Goal: Task Accomplishment & Management: Manage account settings

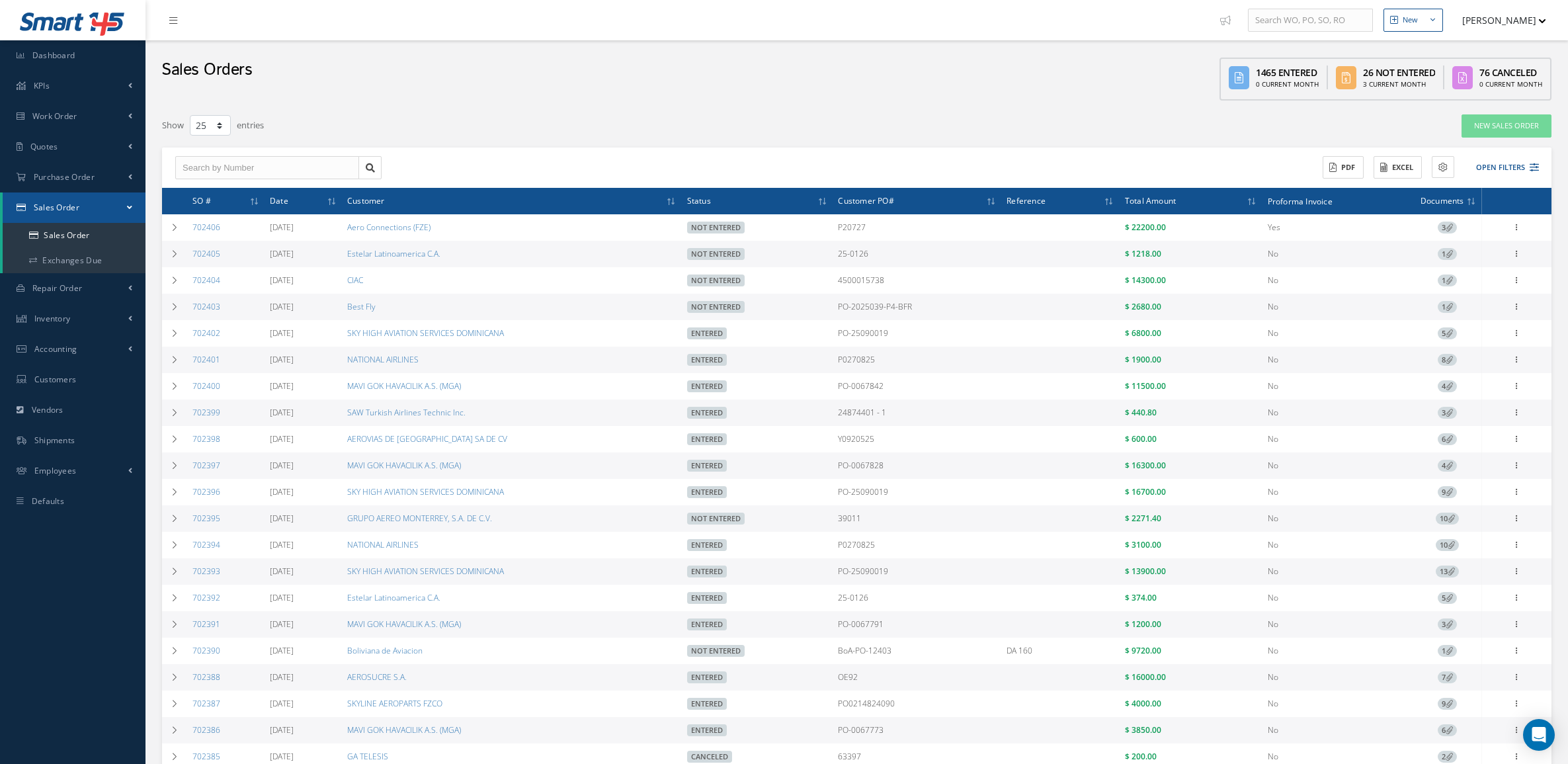
select select "25"
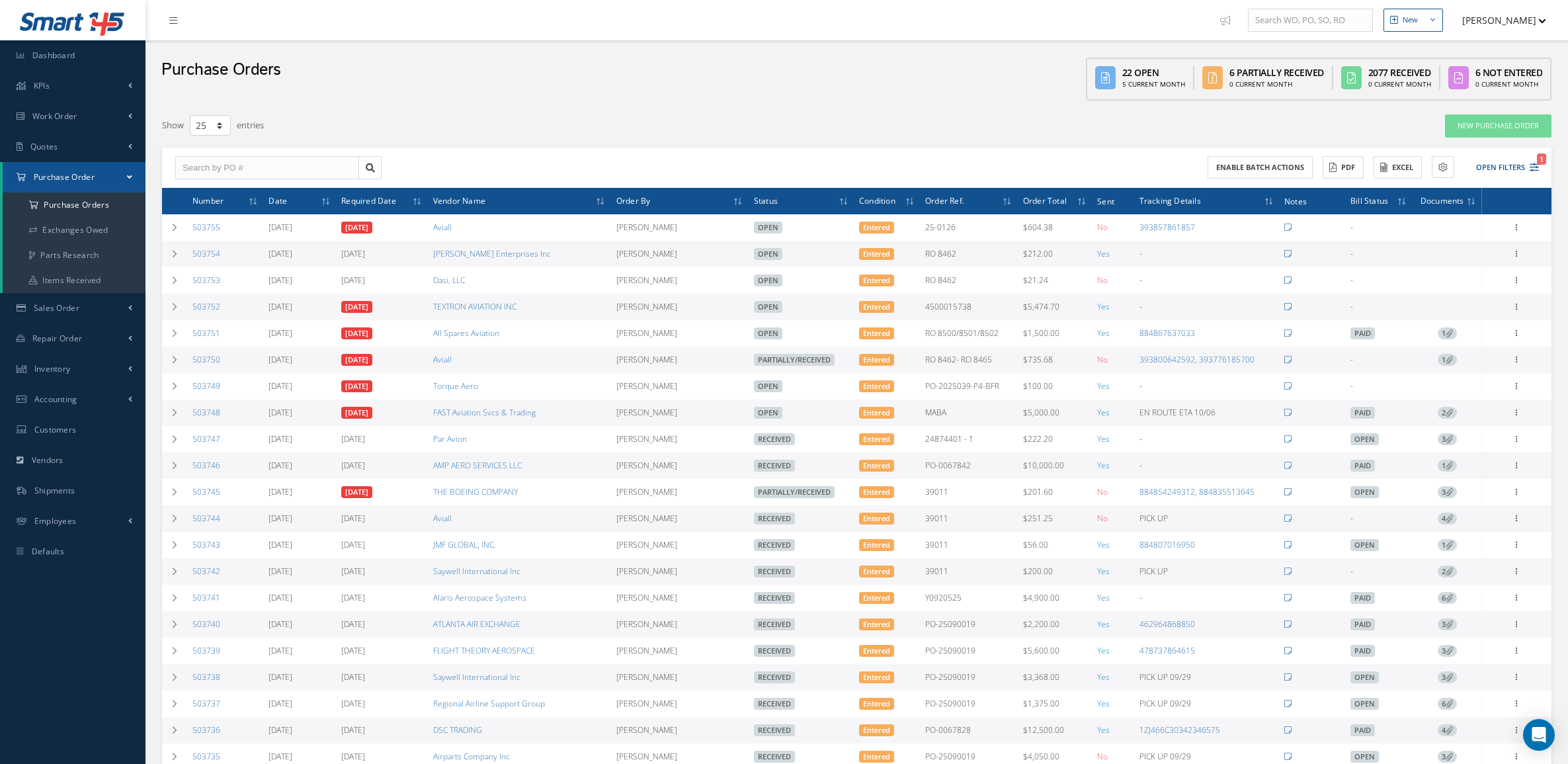
select select "25"
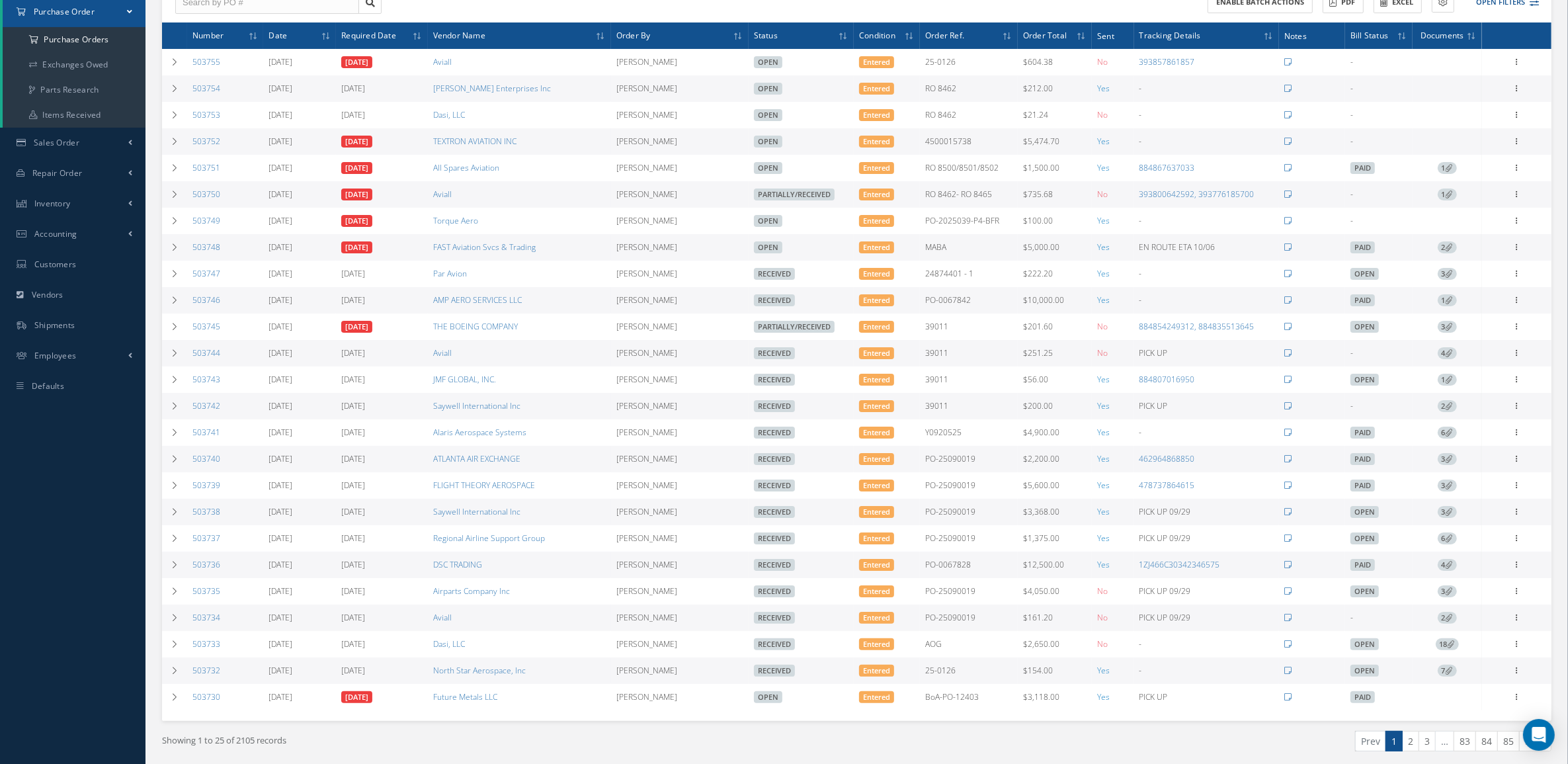
scroll to position [225, 0]
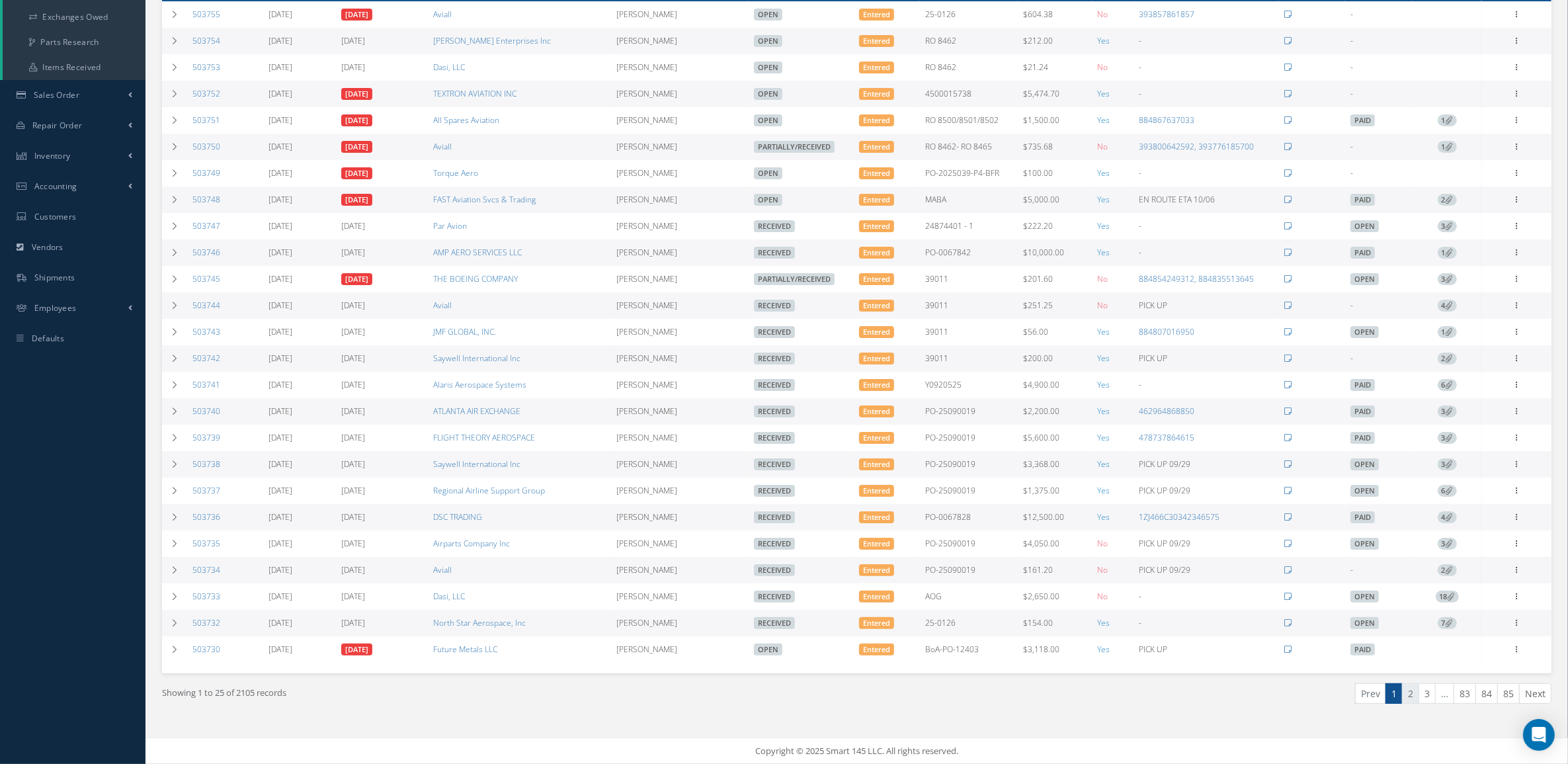
click at [1414, 690] on link "2" at bounding box center [1410, 693] width 17 height 21
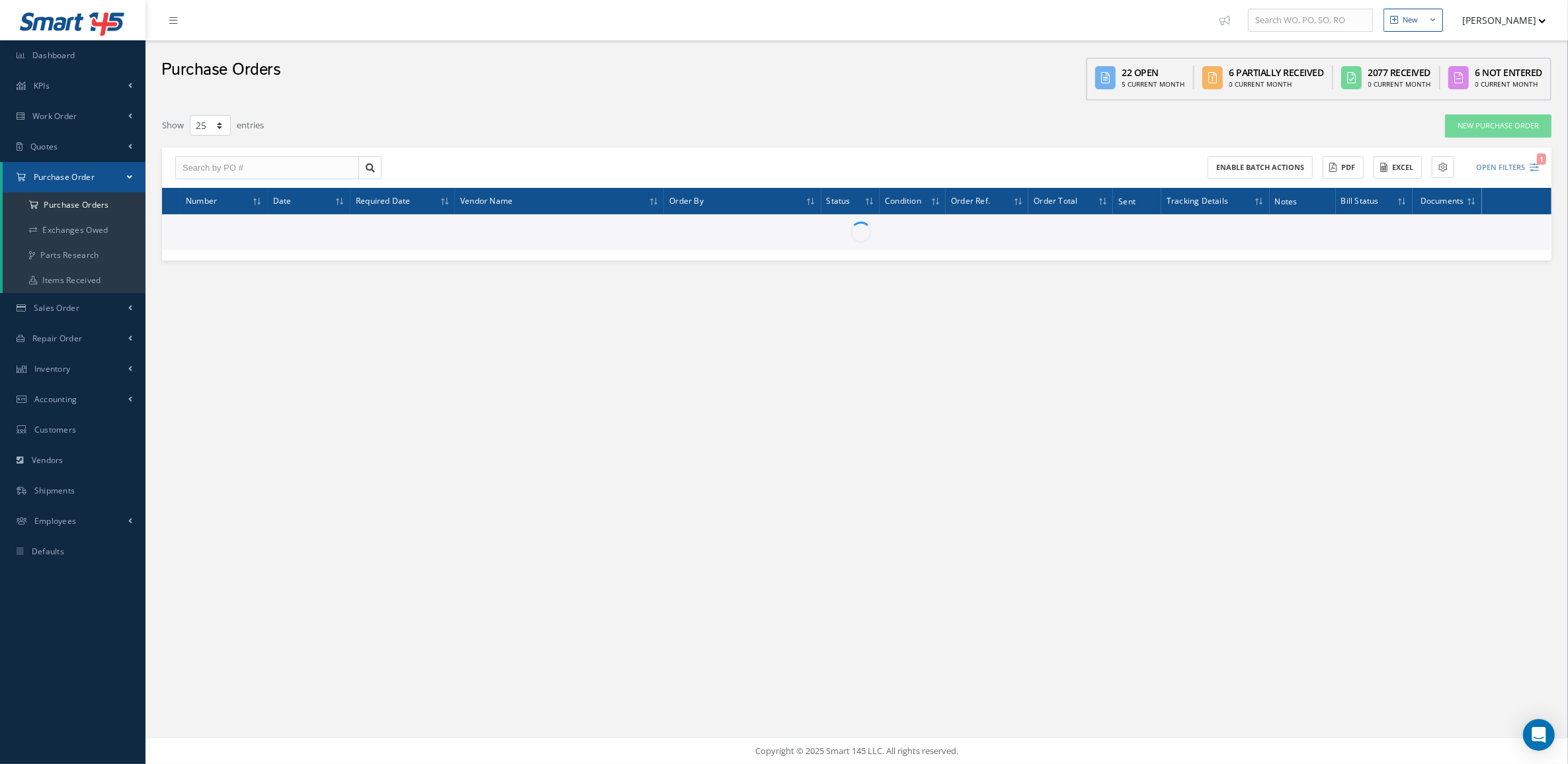
scroll to position [0, 0]
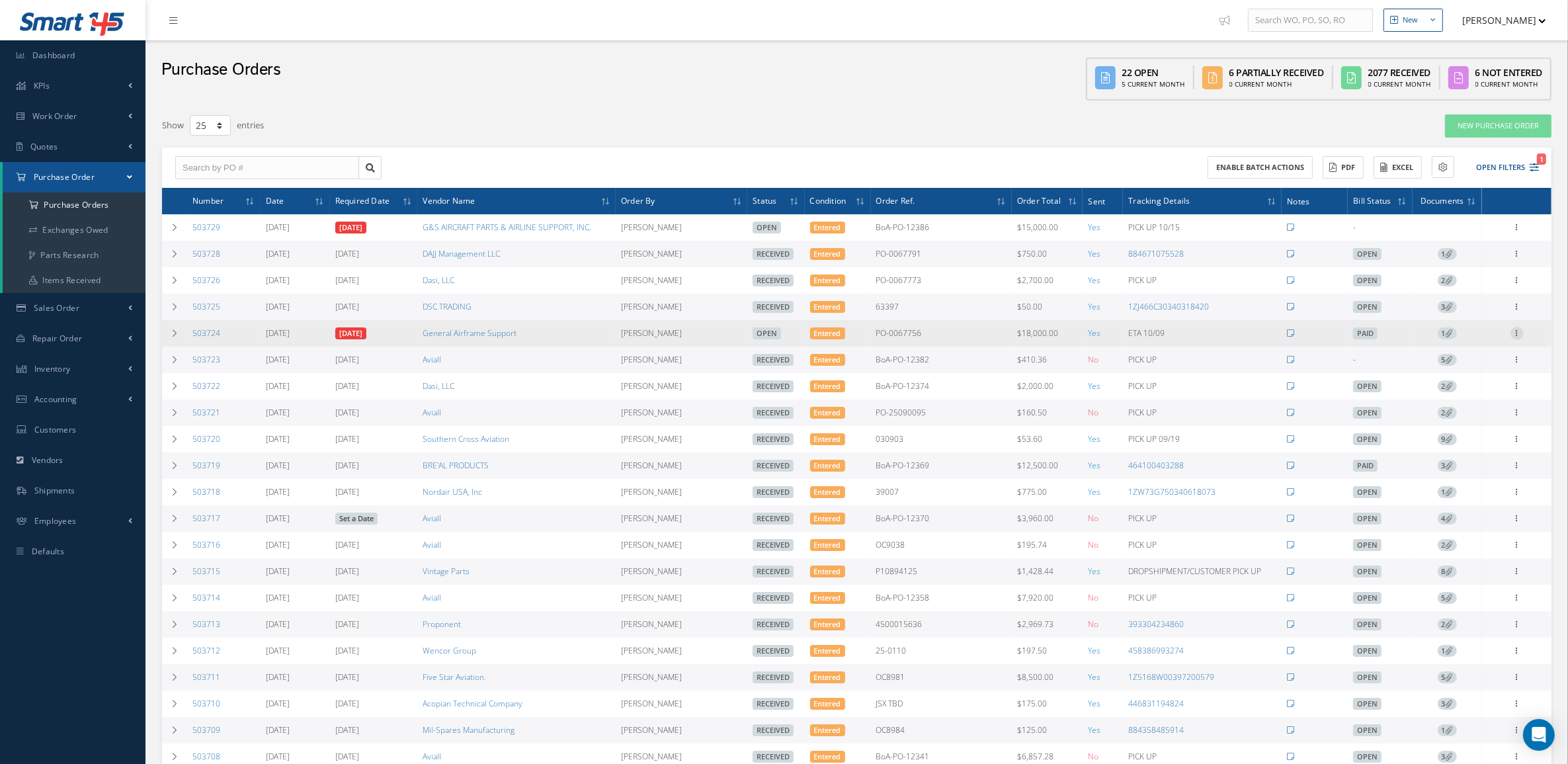
click at [1519, 333] on icon at bounding box center [1517, 332] width 13 height 11
click at [1476, 377] on link "Edit" at bounding box center [1456, 376] width 105 height 17
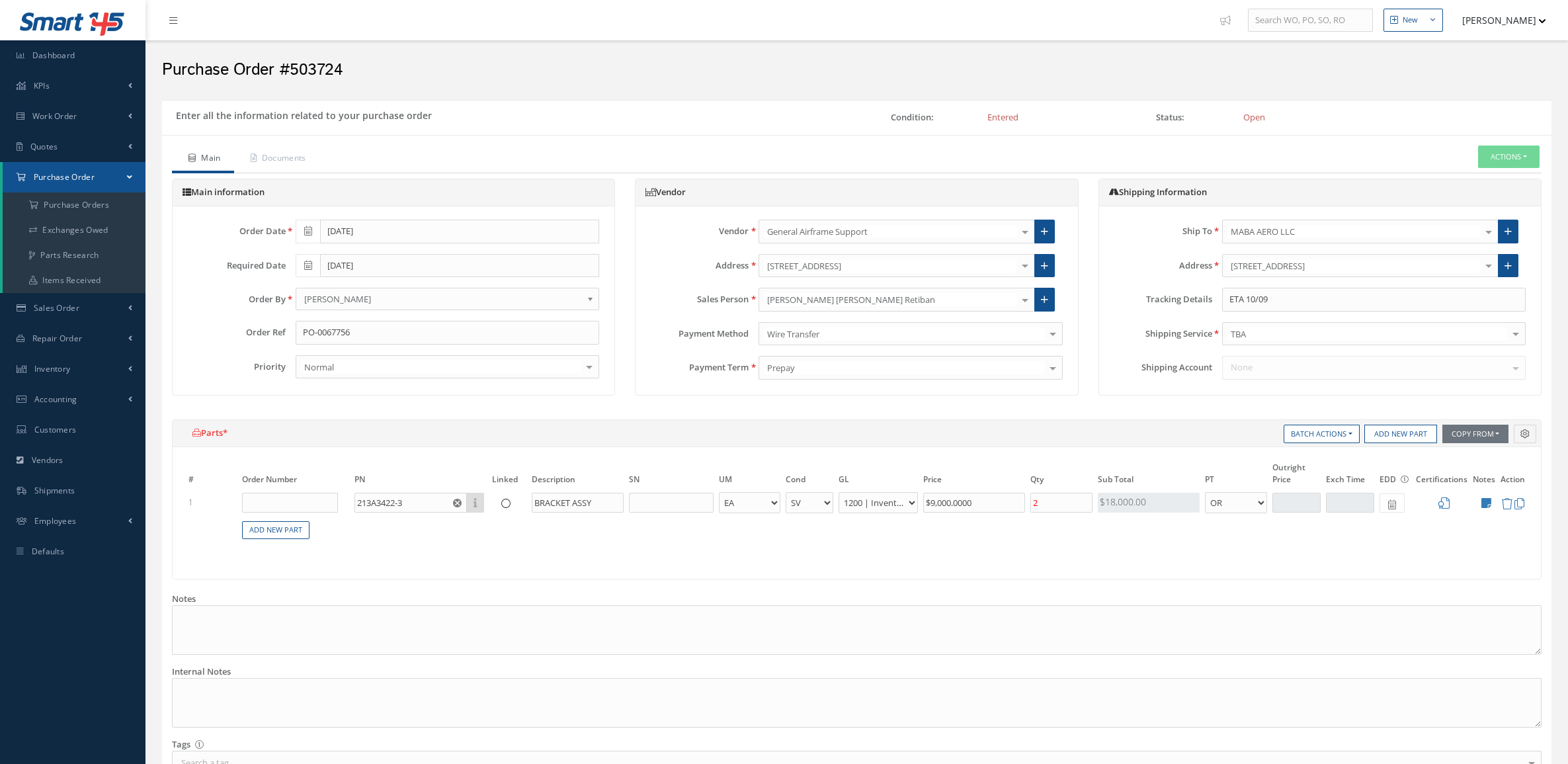
select select "2"
select select "6"
select select "1"
drag, startPoint x: 1290, startPoint y: 295, endPoint x: 1092, endPoint y: 293, distance: 198.0
click at [1092, 293] on div "Shipping Information Ship To MABA AERO LLC 1 Vision Aviation 21 AIR 360 CORPORA…" at bounding box center [1319, 293] width 463 height 230
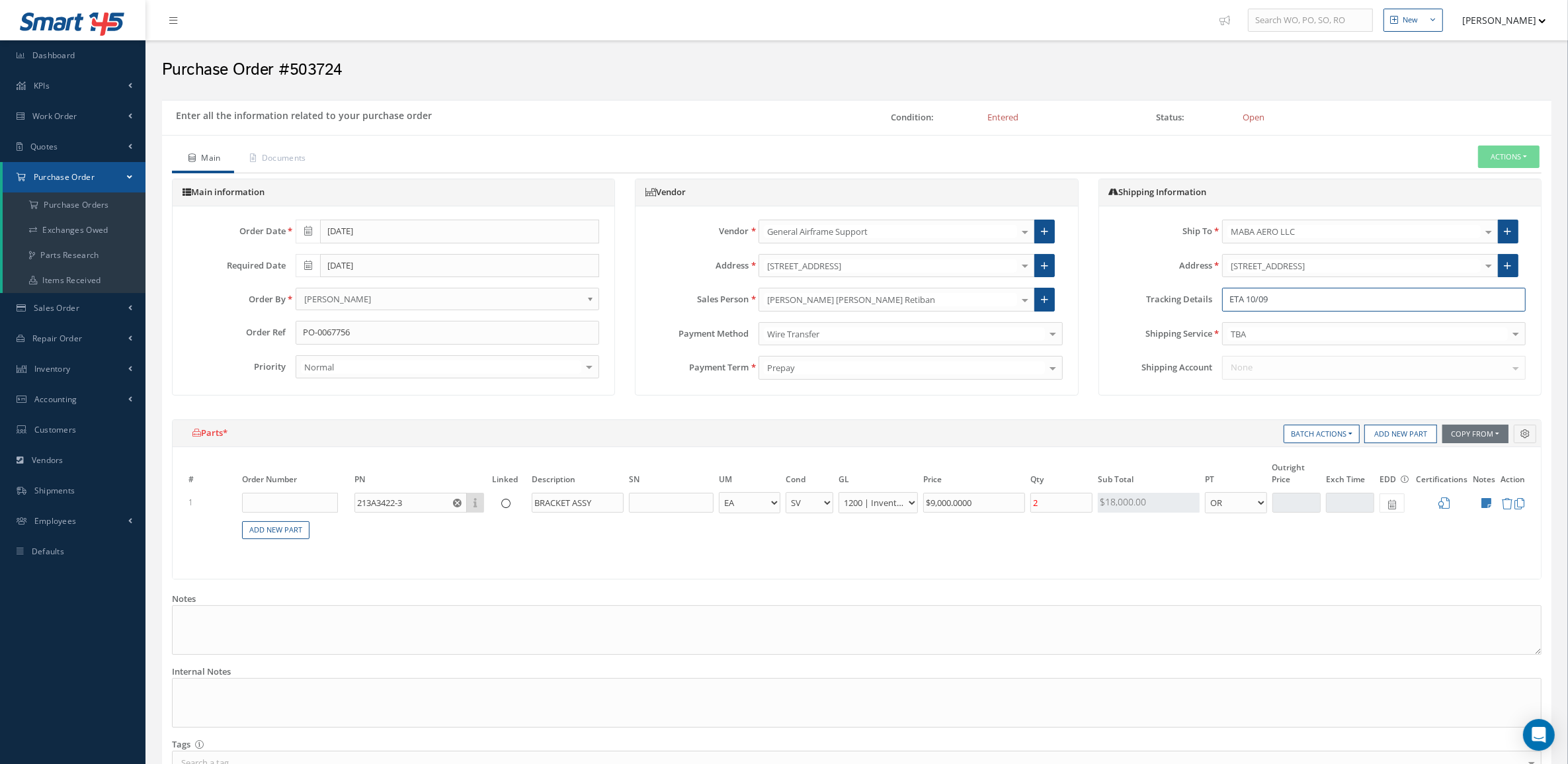
paste input "884888703312"
type input "884888703312"
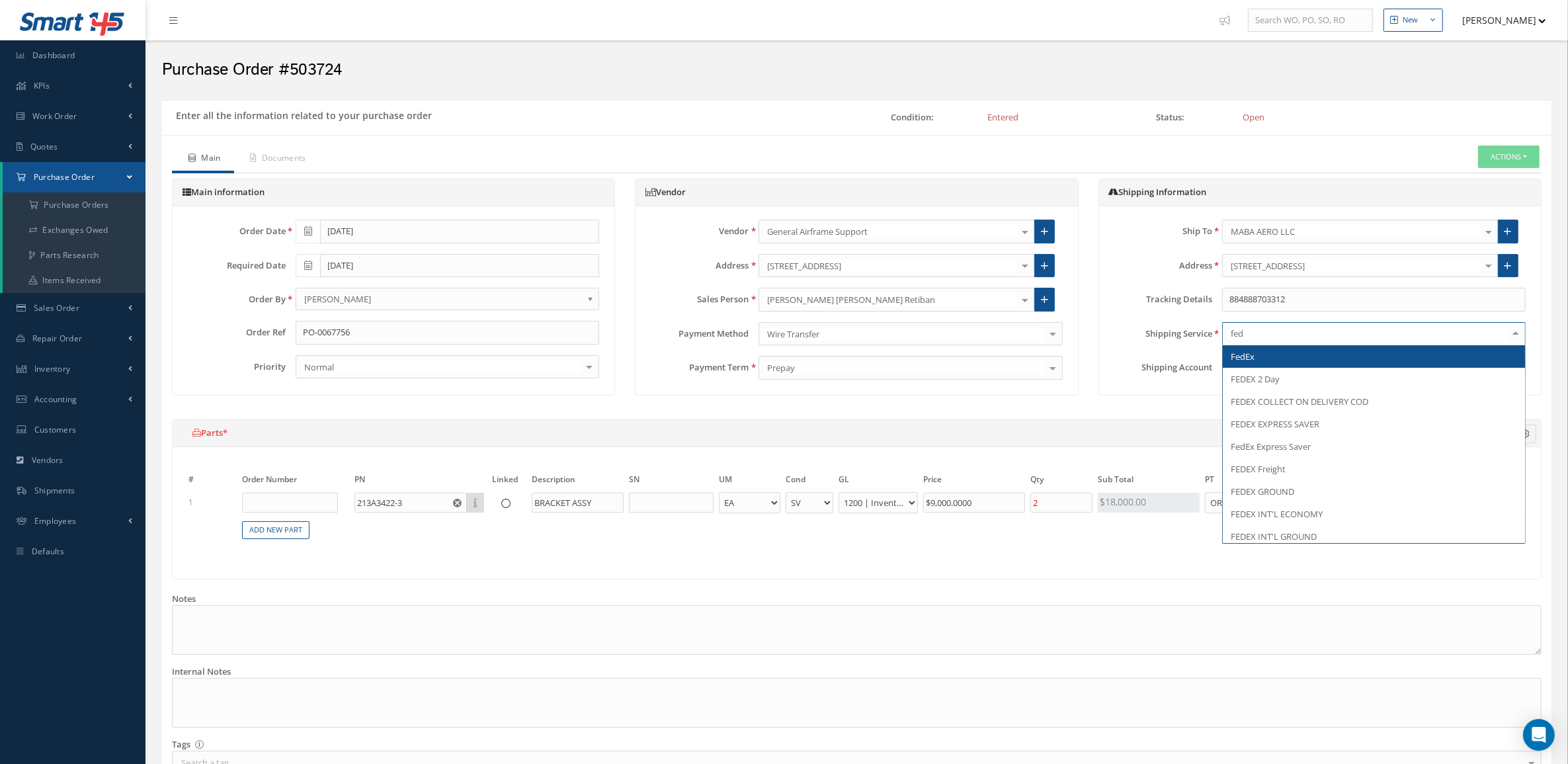
type input "fede"
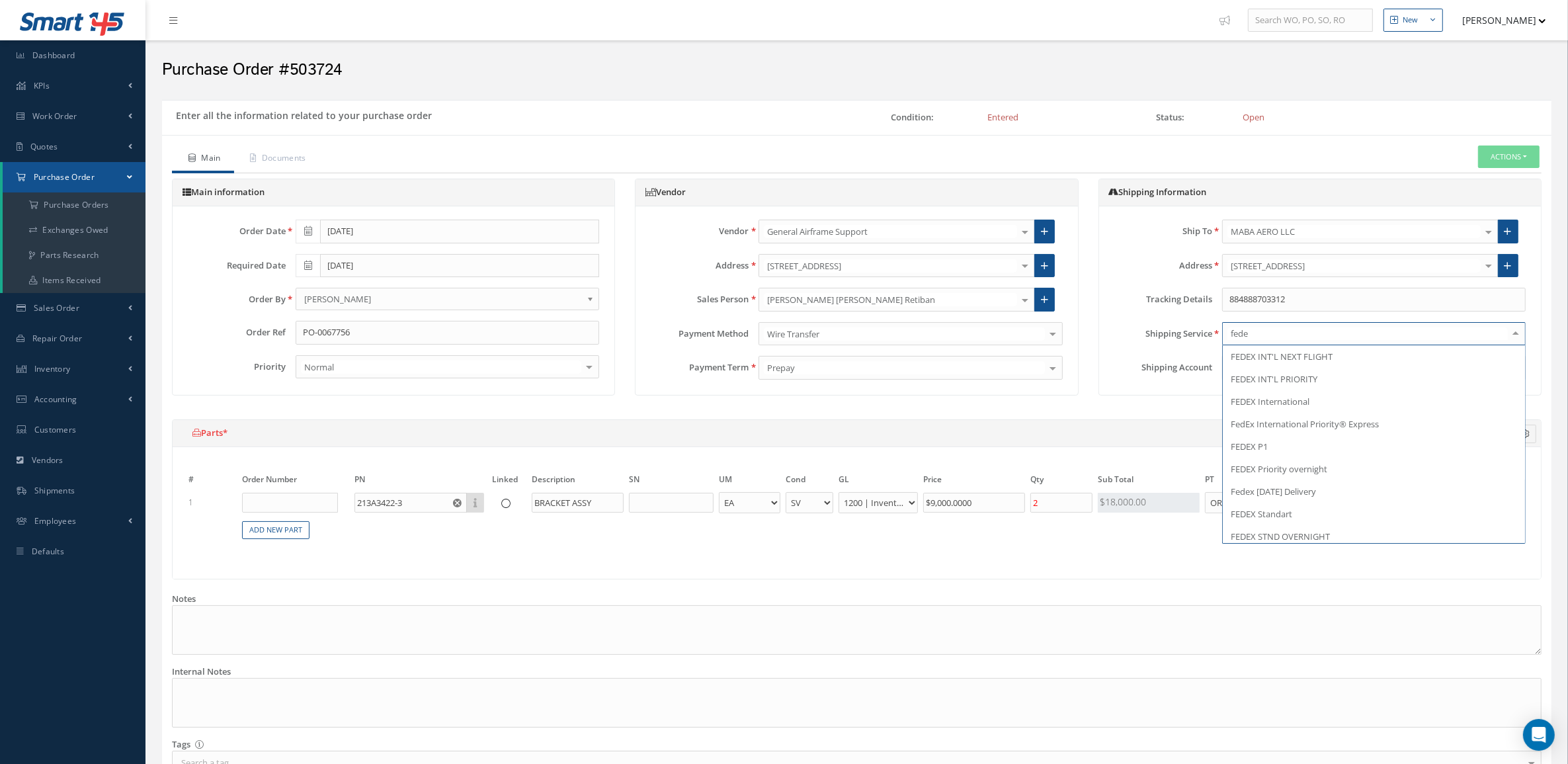
scroll to position [206, 0]
click at [1311, 471] on span "FEDEX Priority overnight" at bounding box center [1279, 465] width 97 height 12
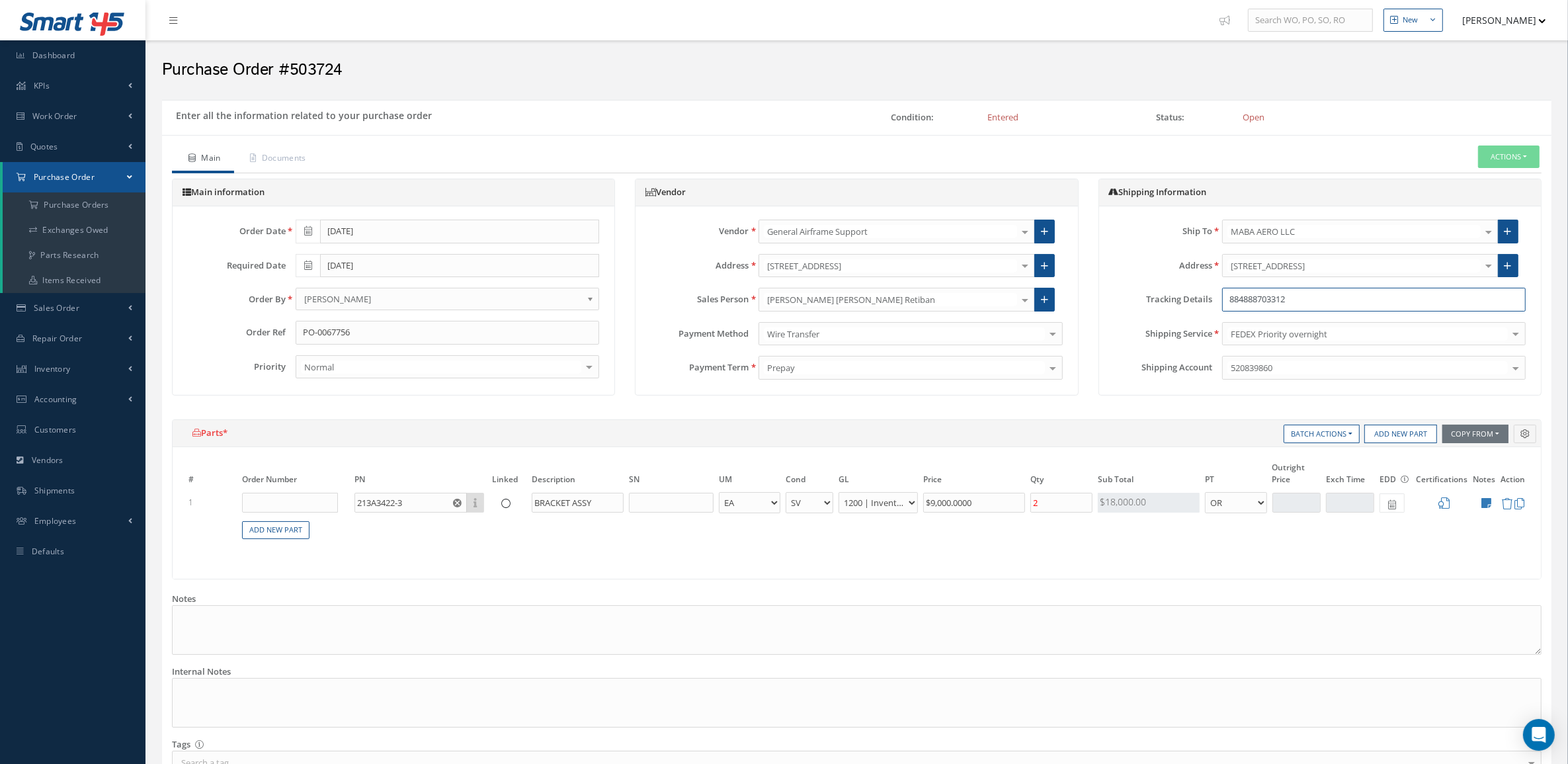
click at [1225, 298] on input "884888703312" at bounding box center [1374, 299] width 304 height 24
click at [1300, 294] on input "884888703312" at bounding box center [1374, 299] width 304 height 24
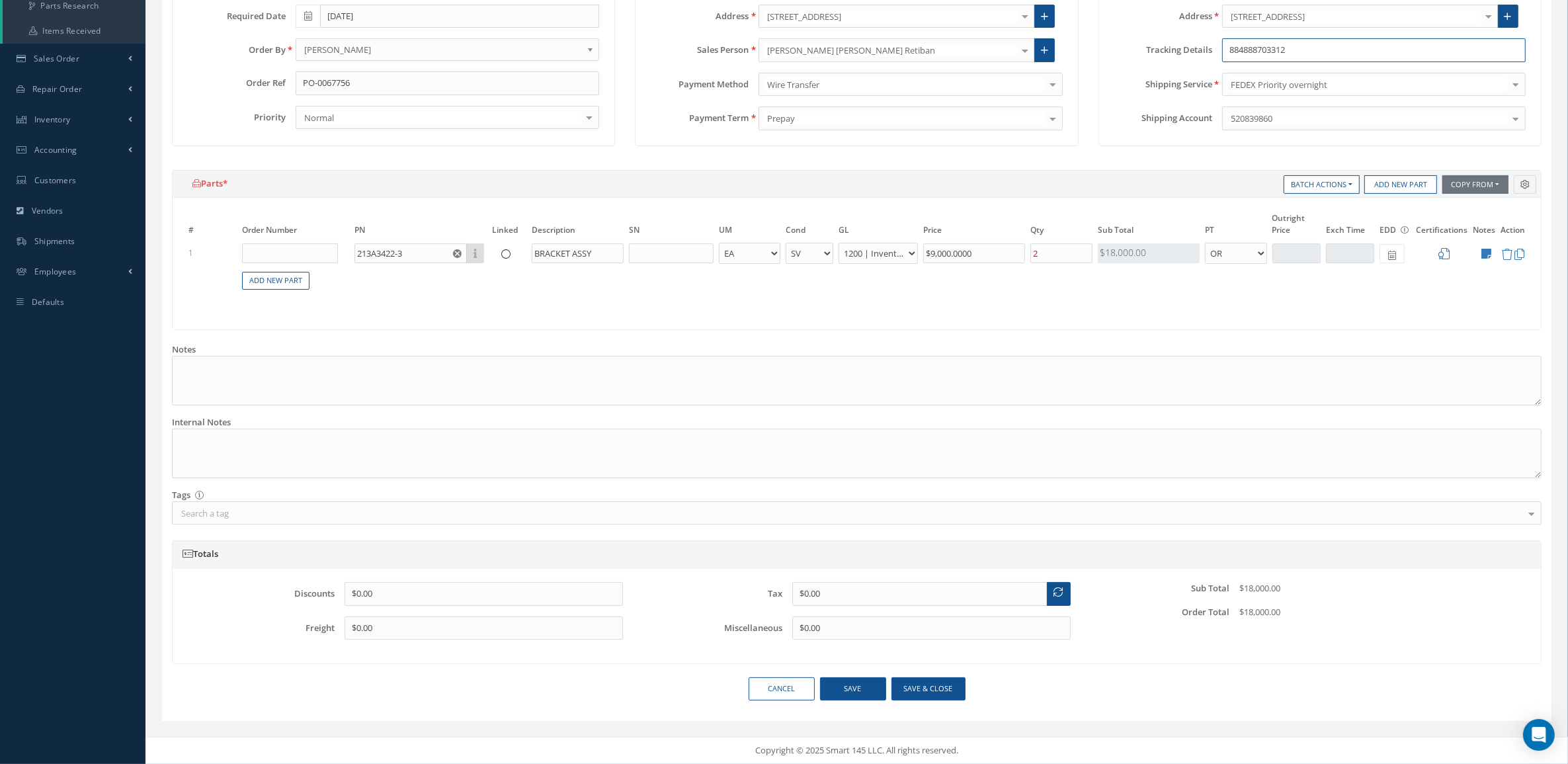
scroll to position [252, 0]
click at [940, 685] on button "Save & close" at bounding box center [929, 689] width 74 height 23
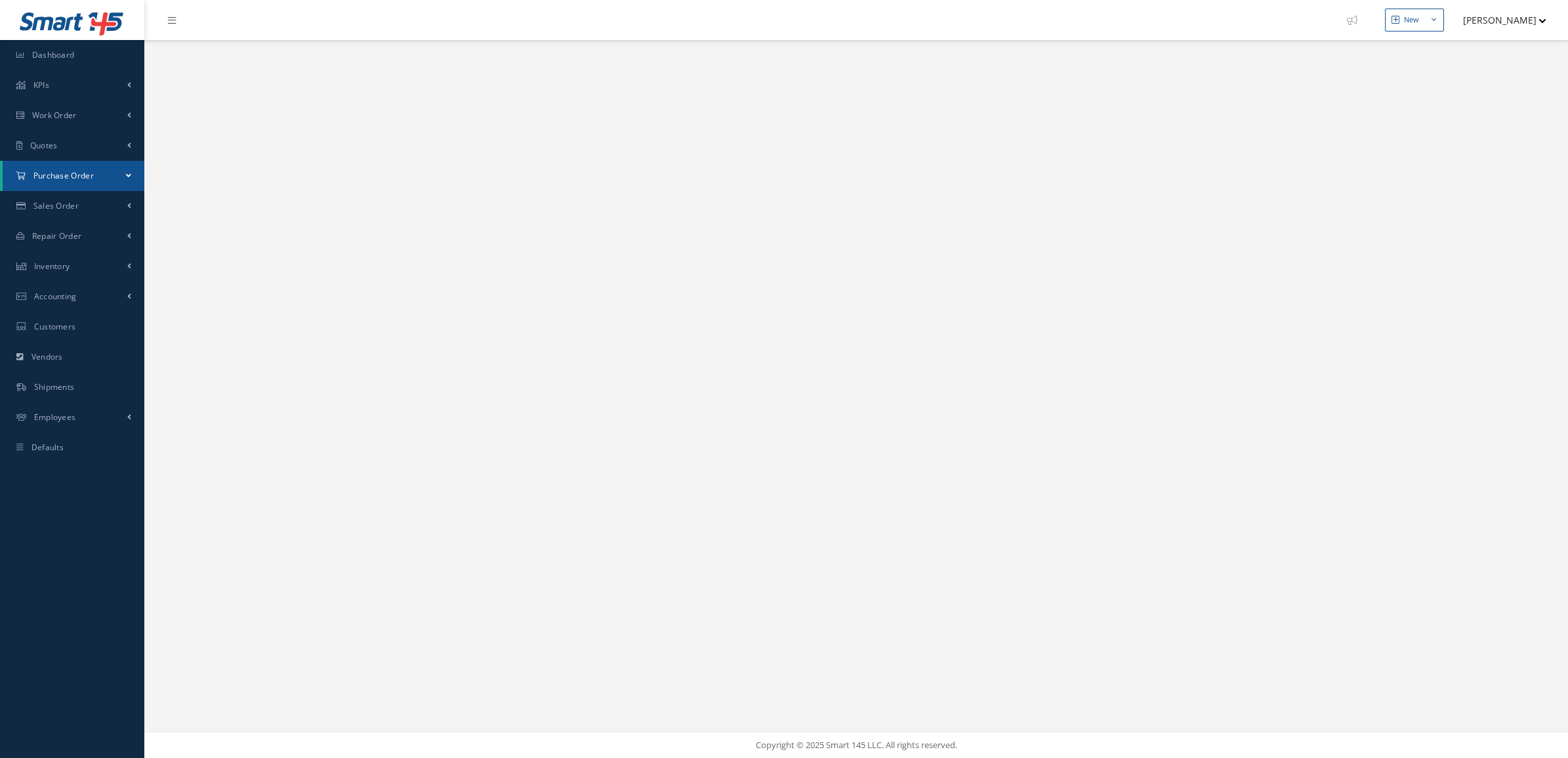
select select "25"
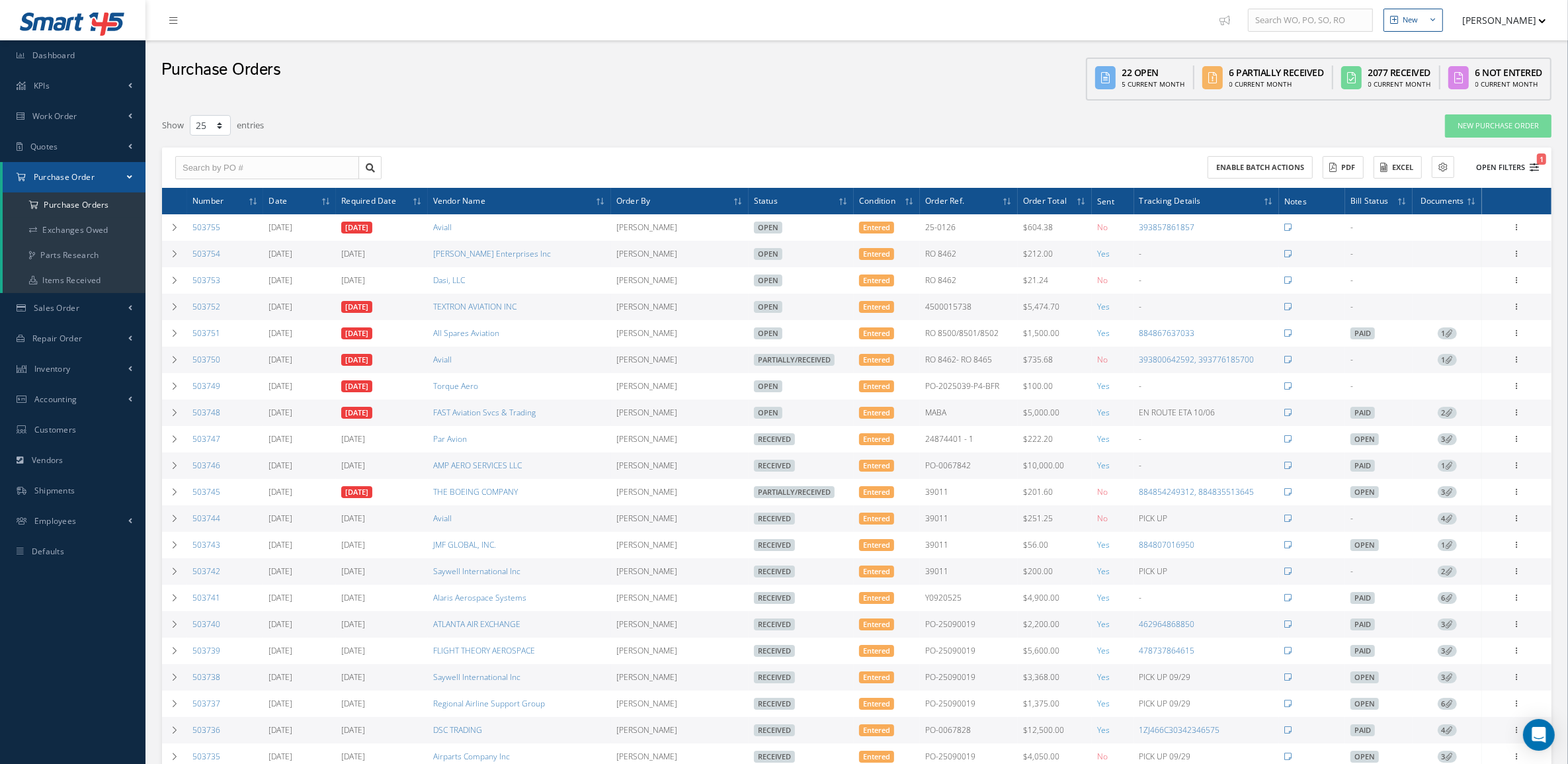
click at [1497, 168] on button "Open Filters 1" at bounding box center [1501, 168] width 75 height 21
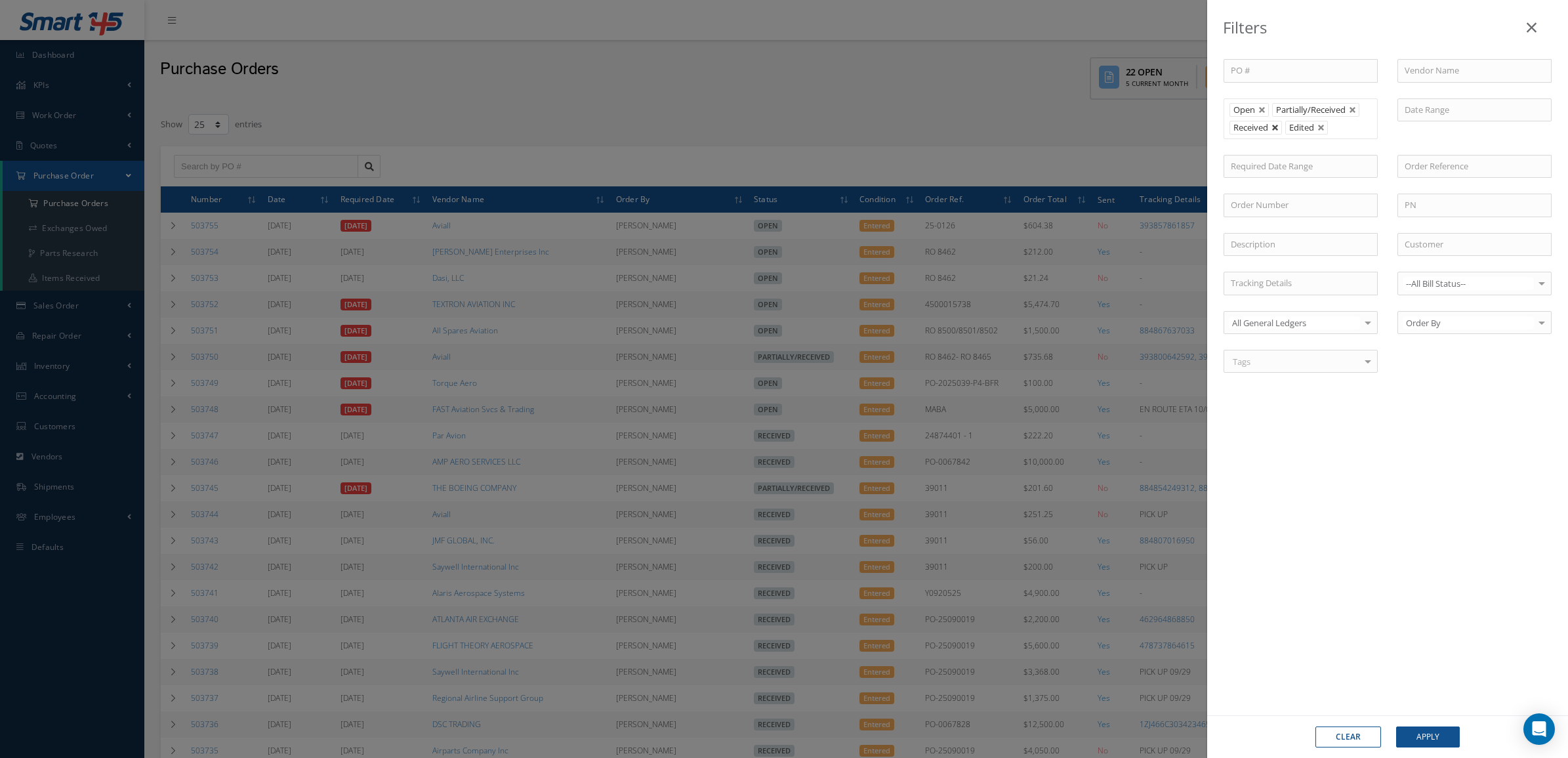
click at [1274, 129] on link at bounding box center [1276, 128] width 8 height 8
click at [1419, 743] on button "Apply" at bounding box center [1428, 738] width 64 height 21
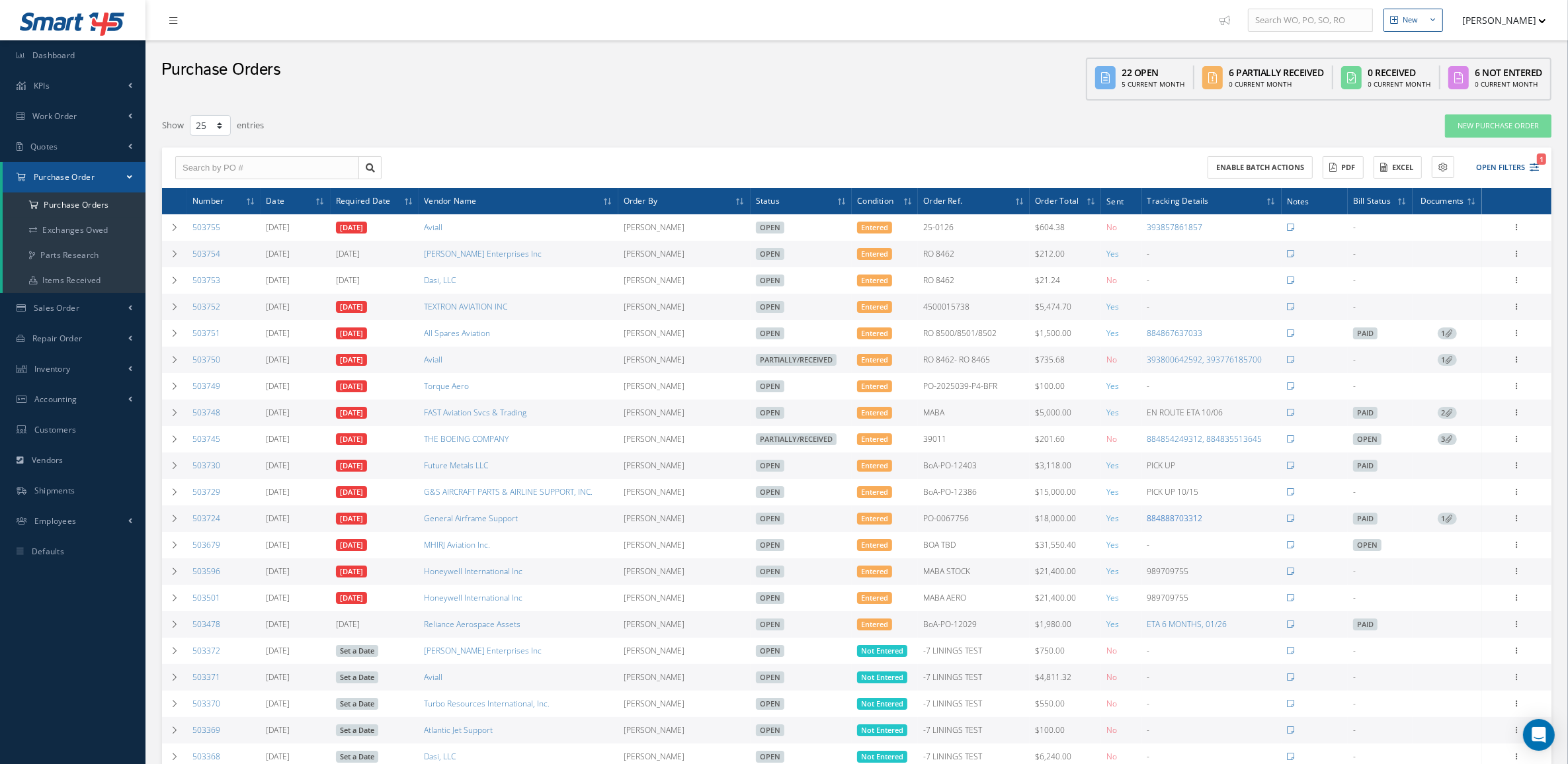
click at [1181, 517] on link "884888703312" at bounding box center [1175, 519] width 55 height 12
